Goal: Task Accomplishment & Management: Manage account settings

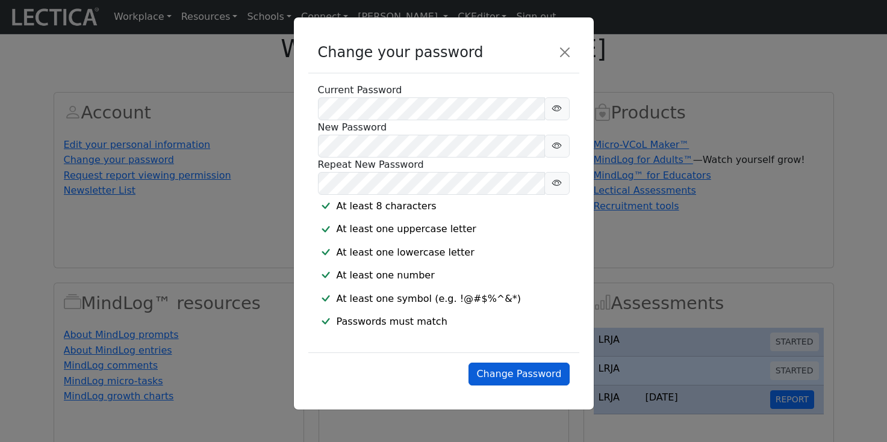
click at [518, 386] on button "Change Password" at bounding box center [518, 374] width 101 height 23
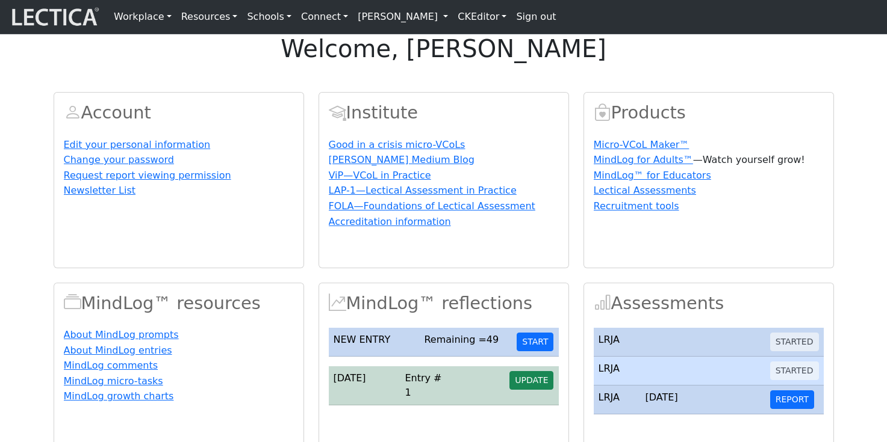
click at [547, 30] on nav "Workplace Assessments Why LectaTests? About LectaTests Leadership Leader develo…" at bounding box center [443, 17] width 887 height 34
click at [548, 16] on link "Sign out" at bounding box center [535, 17] width 49 height 24
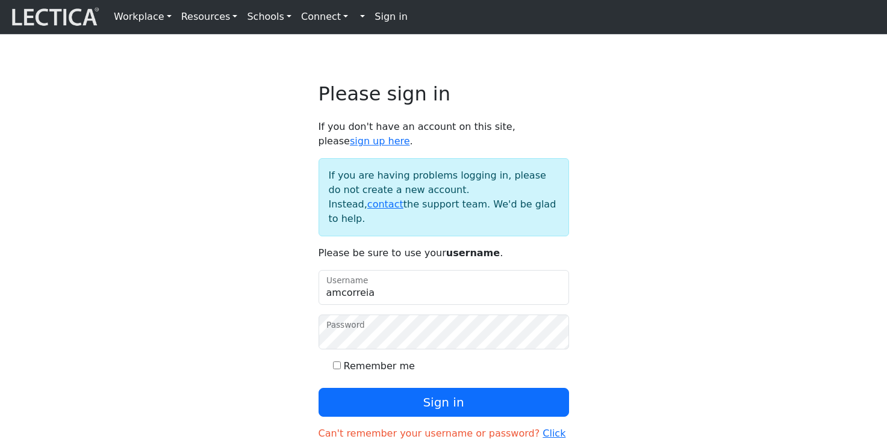
type input "amcorreia"
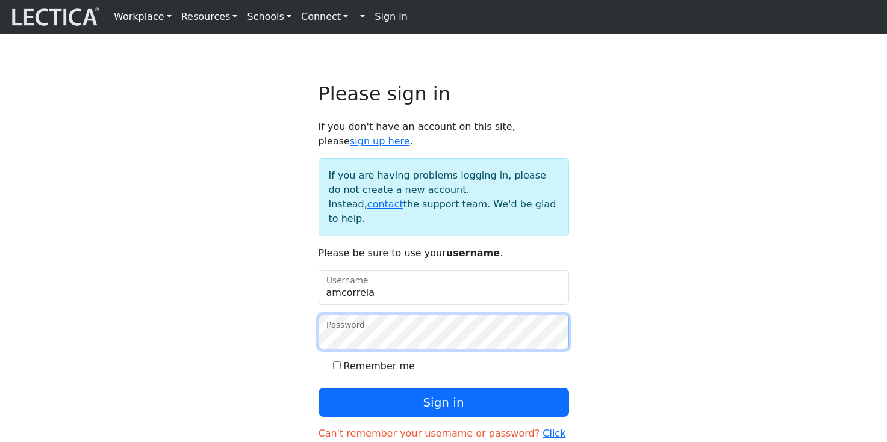
click at [318, 388] on button "Sign in" at bounding box center [443, 402] width 250 height 29
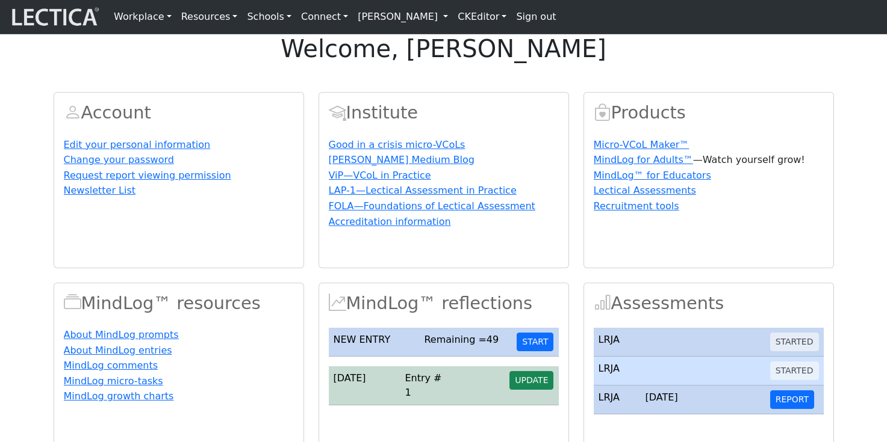
click at [689, 311] on div "Account Edit your personal information Change your password Request report view…" at bounding box center [443, 379] width 794 height 602
click at [146, 166] on link "Change your password" at bounding box center [119, 159] width 110 height 11
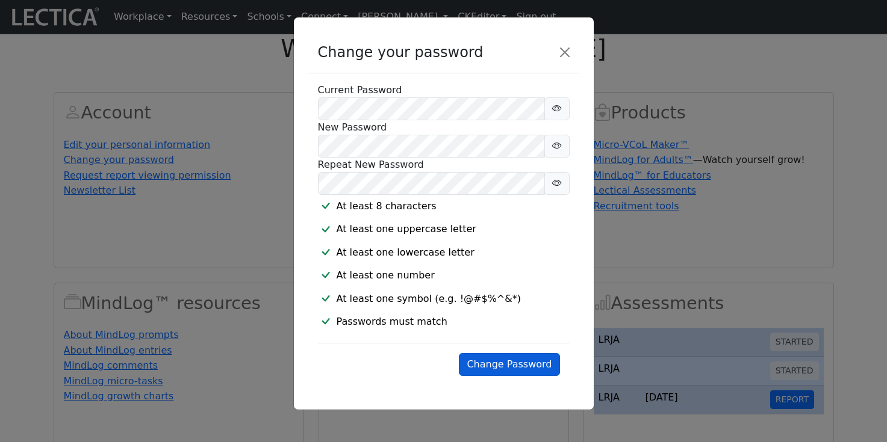
click at [503, 376] on button "Change Password" at bounding box center [509, 364] width 101 height 23
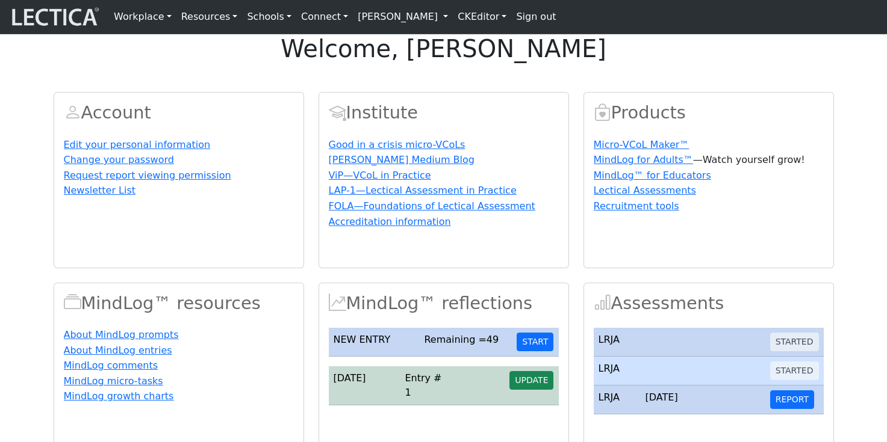
click at [553, 28] on link "Sign out" at bounding box center [535, 17] width 49 height 24
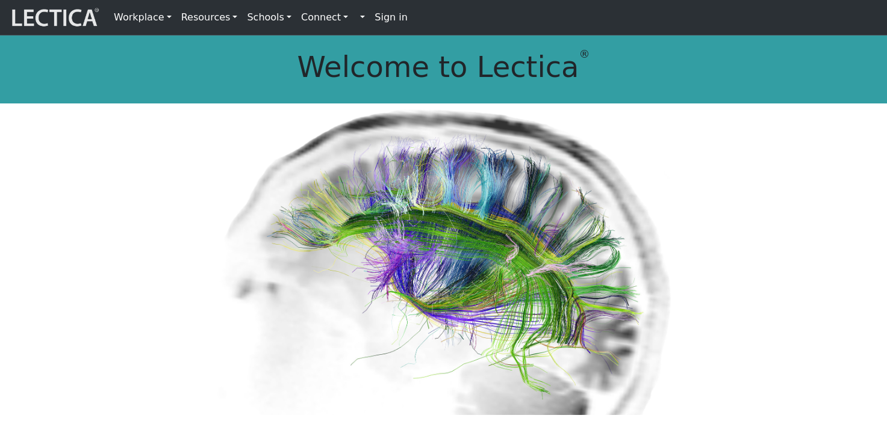
click at [374, 18] on strong "Sign in" at bounding box center [390, 16] width 33 height 11
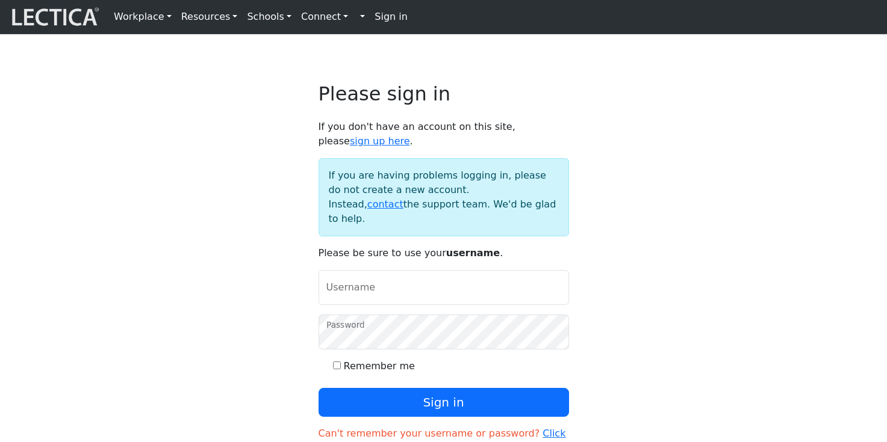
click at [375, 302] on input "Username" at bounding box center [443, 287] width 250 height 35
type input "amcorreia"
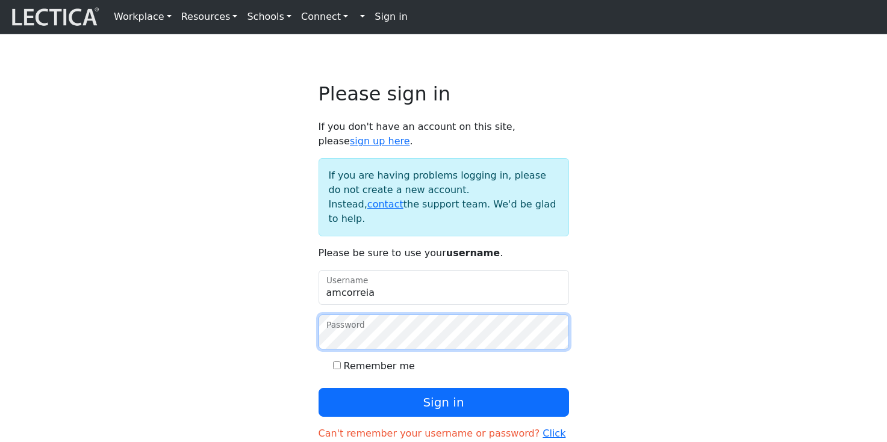
click at [318, 388] on button "Sign in" at bounding box center [443, 402] width 250 height 29
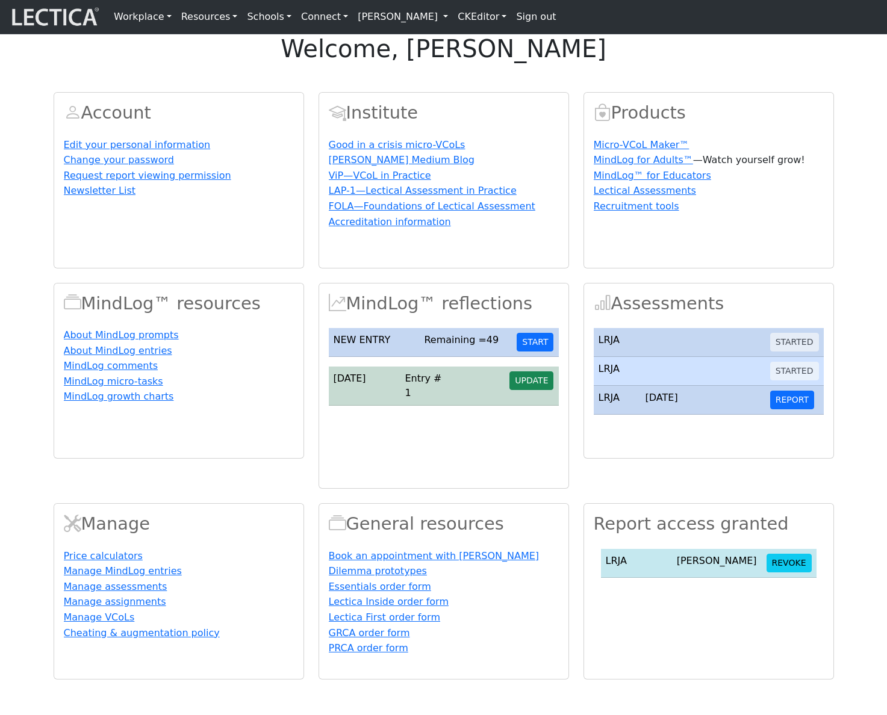
click at [429, 25] on link "[PERSON_NAME]" at bounding box center [403, 17] width 100 height 24
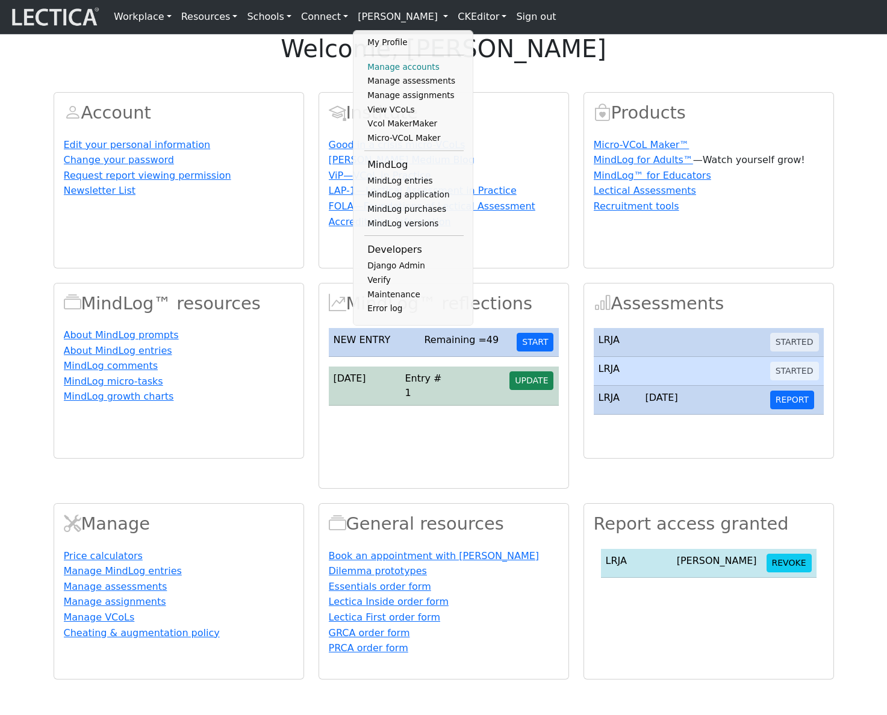
click at [395, 71] on link "Manage accounts" at bounding box center [413, 67] width 99 height 14
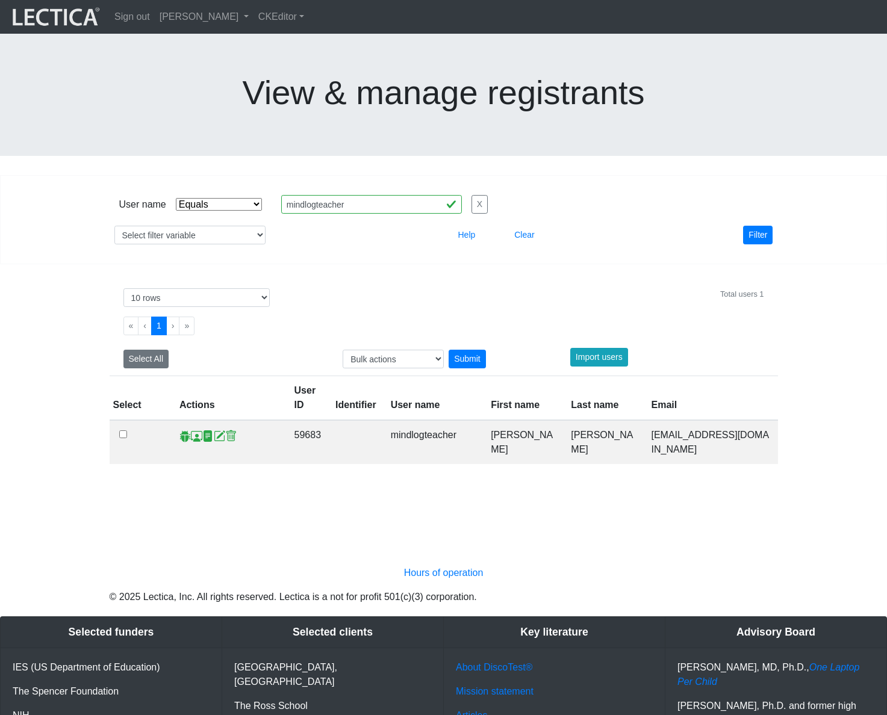
select select "iexact"
select select "10"
click at [194, 430] on span at bounding box center [196, 436] width 11 height 13
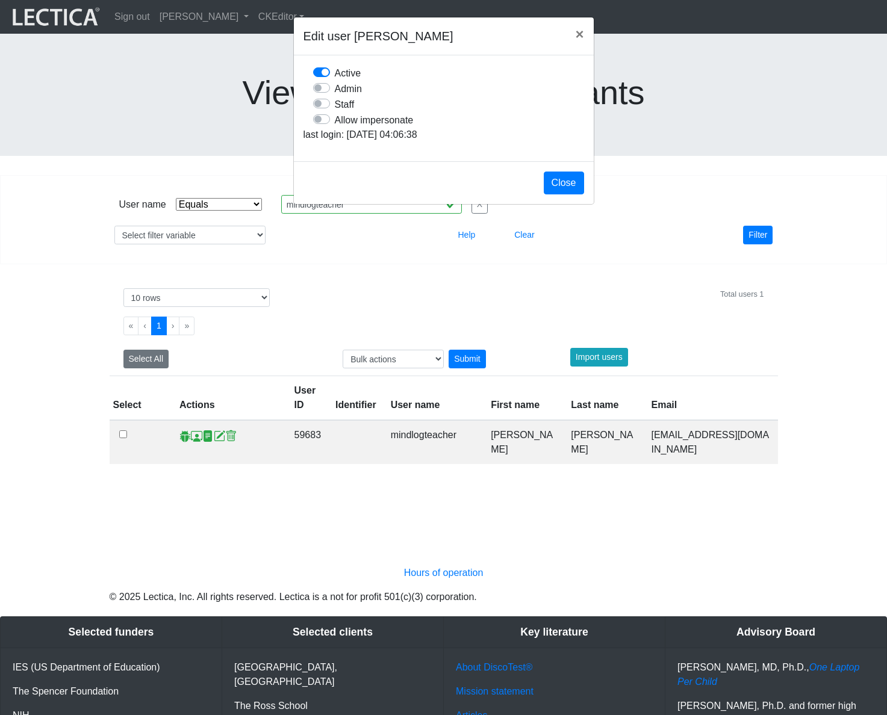
click at [360, 128] on label "Allow impersonate" at bounding box center [374, 120] width 79 height 16
click at [323, 124] on input "Allow impersonate" at bounding box center [318, 118] width 10 height 12
checkbox input "true"
click at [562, 194] on button "Close" at bounding box center [564, 183] width 40 height 23
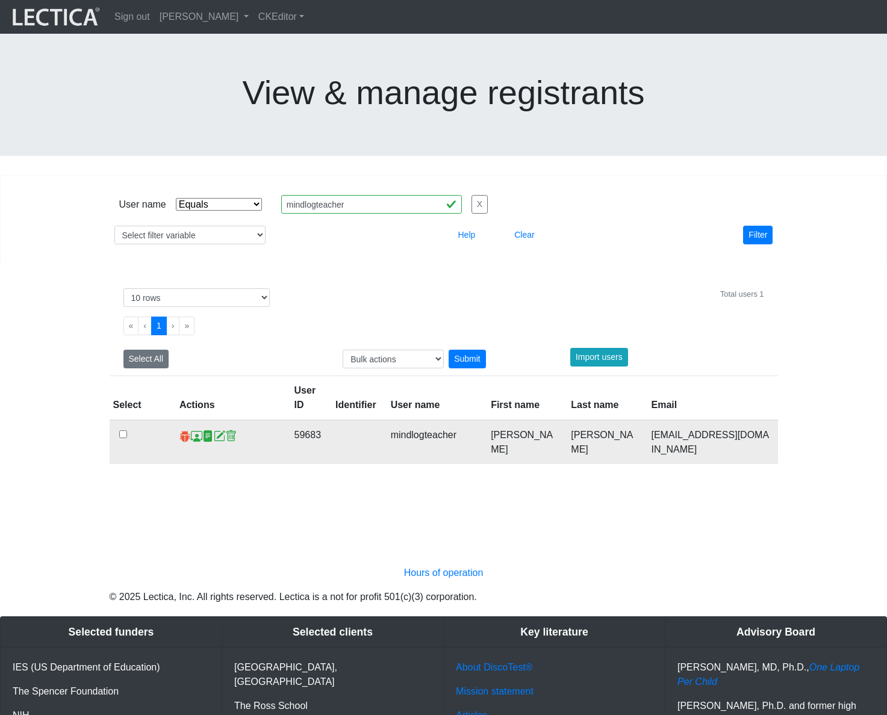
click at [182, 430] on span at bounding box center [184, 436] width 11 height 13
